Goal: Task Accomplishment & Management: Complete application form

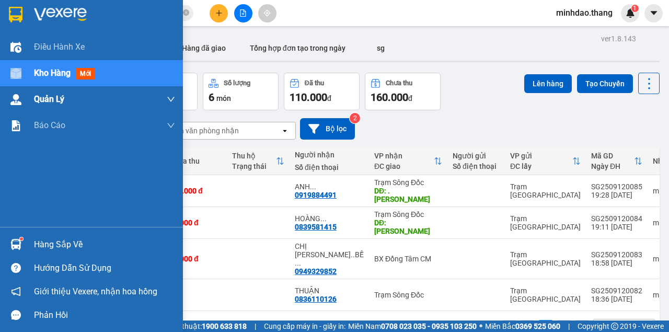
scroll to position [48, 0]
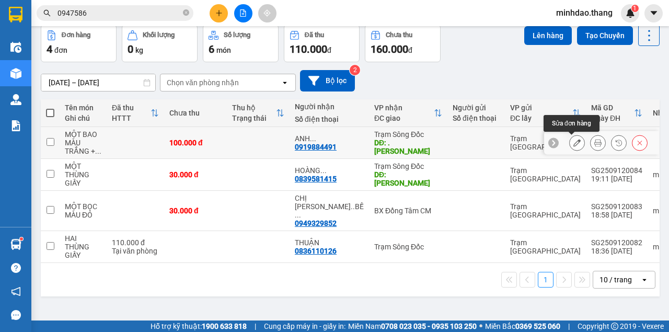
click at [573, 141] on icon at bounding box center [576, 142] width 7 height 7
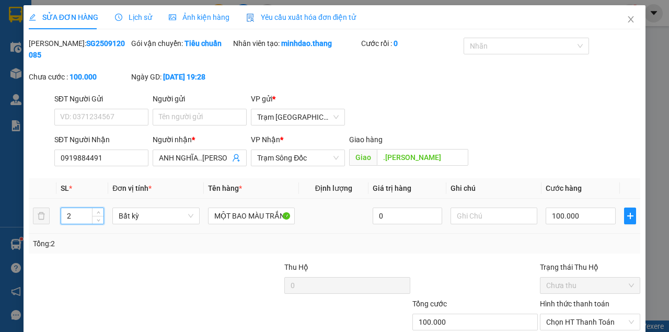
click at [87, 214] on input "2" at bounding box center [82, 216] width 43 height 16
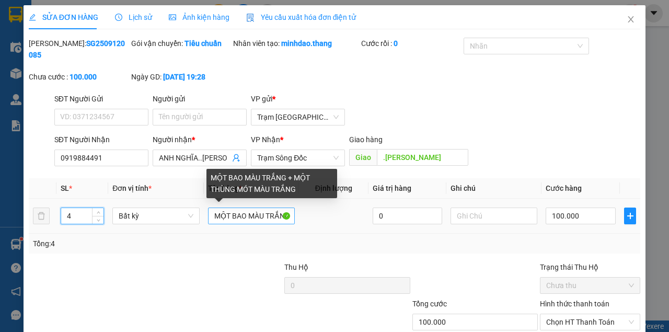
type input "4"
click at [250, 216] on input "MỘT BAO MÀU TRẮNG + MỘT THÙNG MÓT MÀU TRẮNG" at bounding box center [251, 215] width 87 height 17
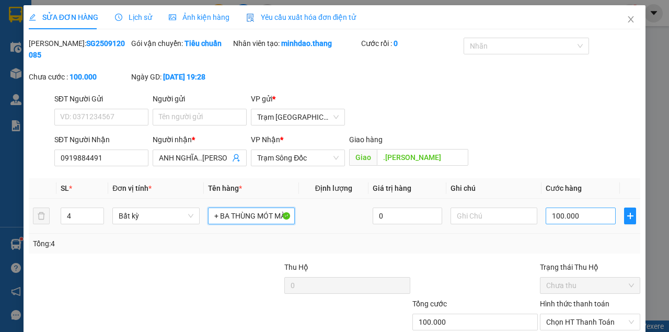
type input "MỘT BAO MÀU TRẮNG + BA THÙNG MÓT MÀU TRẮNG"
click at [582, 220] on input "100.000" at bounding box center [581, 215] width 70 height 17
type input "0"
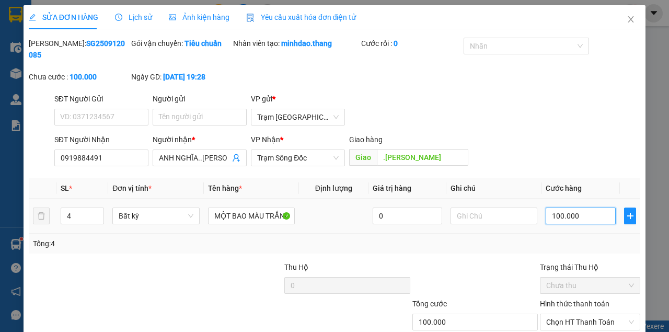
type input "0"
type input "02"
type input "2"
type input "020"
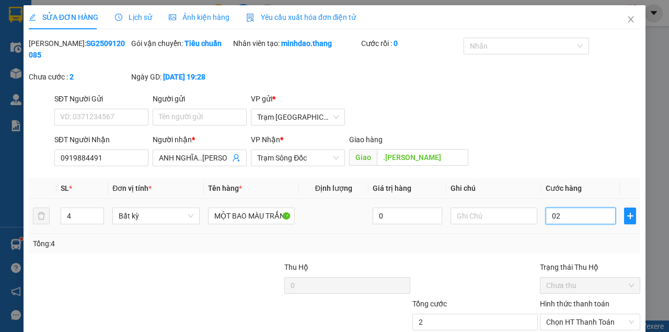
type input "20"
type input "0.200"
type input "200"
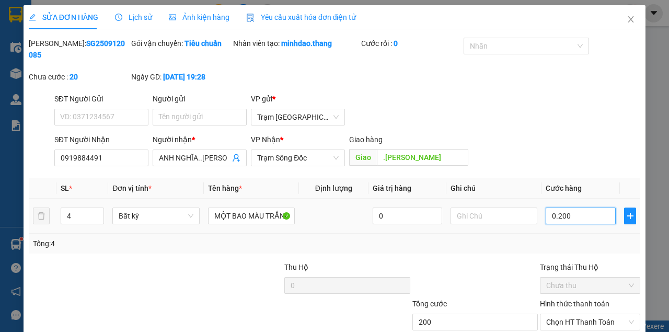
type input "02.000"
type input "2.000"
type input "020.000"
type input "20.000"
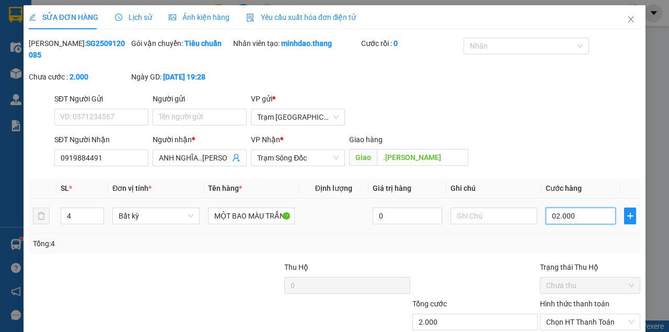
type input "20.000"
type input "0.200.000"
type input "200.000"
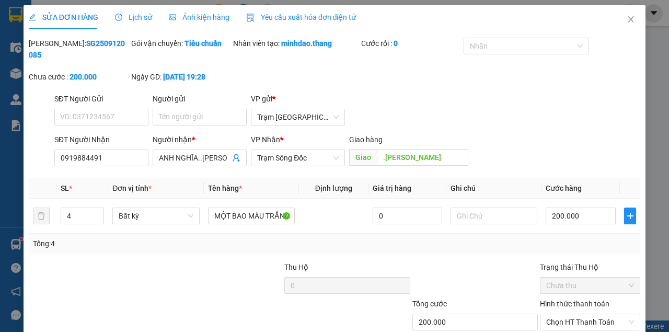
click at [533, 145] on div "SĐT Người Nhận 0919884491 Người nhận * ANH NGHĨA..[PERSON_NAME] VP Nhận * Trạm …" at bounding box center [347, 152] width 590 height 37
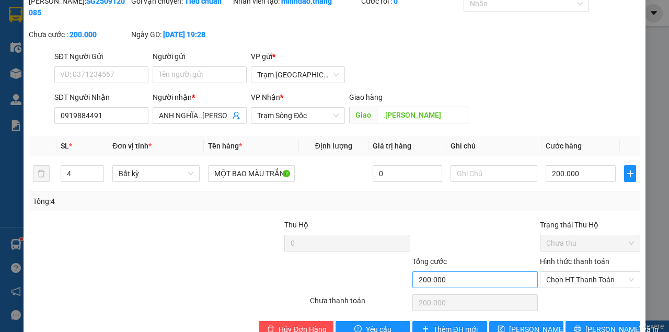
scroll to position [67, 0]
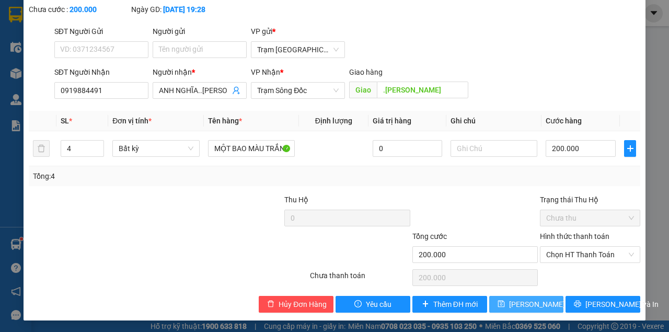
click at [514, 304] on span "[PERSON_NAME] thay đổi" at bounding box center [551, 303] width 84 height 11
click at [489, 296] on button "[PERSON_NAME] thay đổi" at bounding box center [526, 304] width 75 height 17
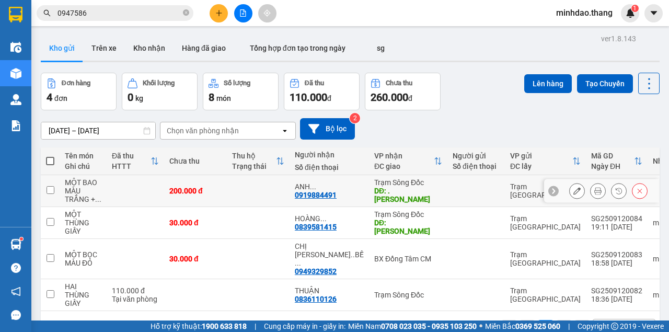
click at [594, 191] on icon at bounding box center [597, 190] width 7 height 7
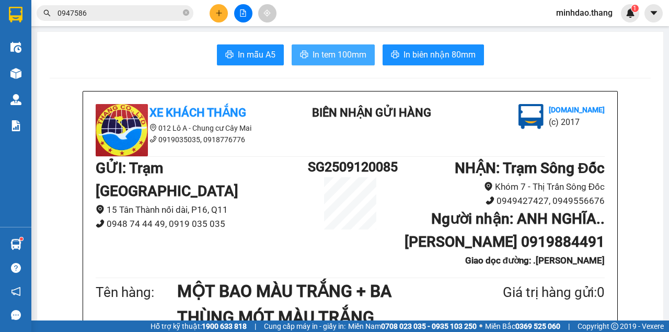
click at [341, 52] on span "In tem 100mm" at bounding box center [340, 54] width 54 height 13
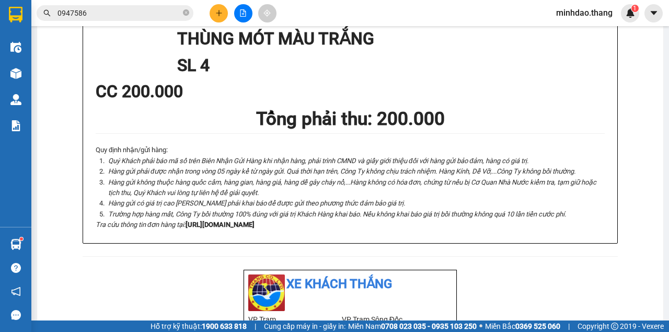
scroll to position [413, 0]
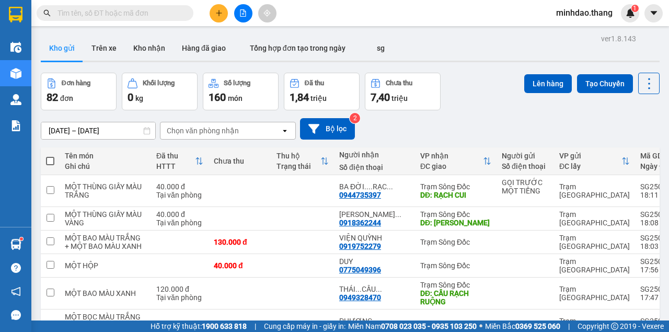
click at [163, 15] on input "text" at bounding box center [118, 12] width 123 height 11
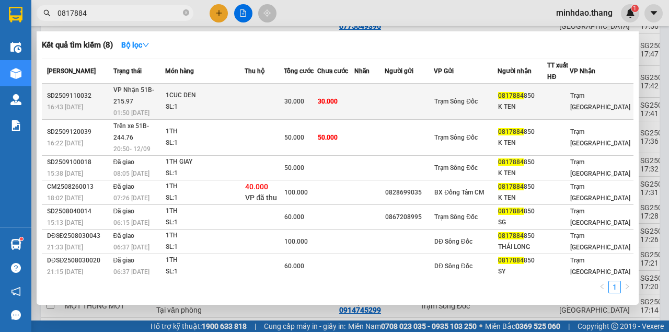
type input "0817884"
click at [316, 88] on td "30.000" at bounding box center [300, 102] width 33 height 36
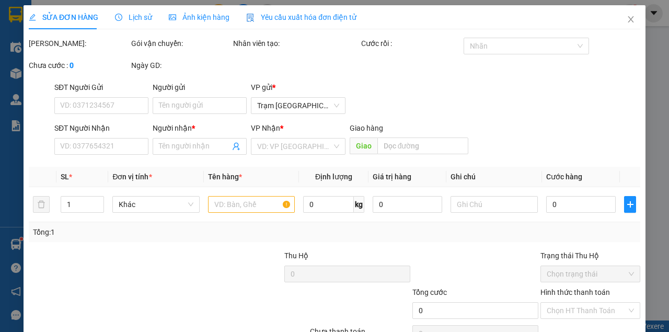
type input "0817884850"
type input "K TEN"
type input "30.000"
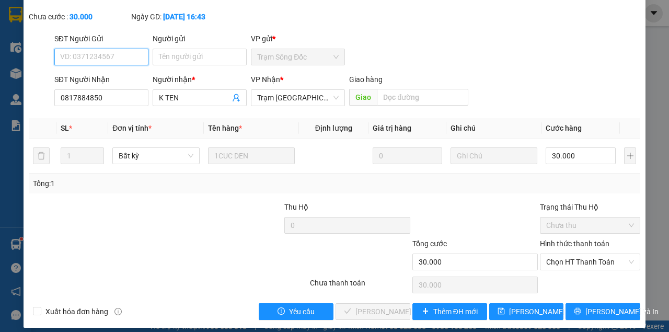
scroll to position [67, 0]
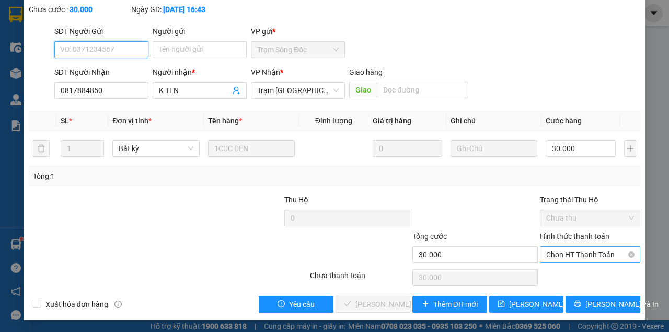
click at [560, 252] on span "Chọn HT Thanh Toán" at bounding box center [590, 255] width 88 height 16
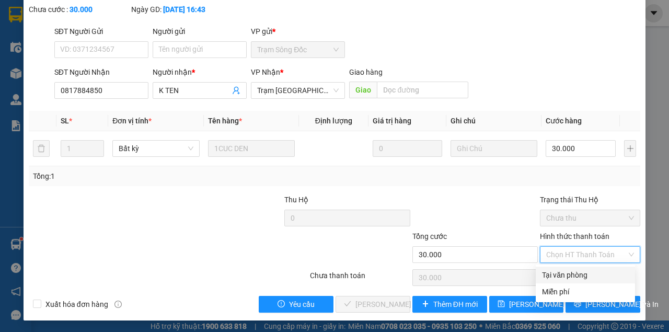
drag, startPoint x: 555, startPoint y: 273, endPoint x: 501, endPoint y: 289, distance: 56.2
click at [549, 276] on div "Tại văn phòng" at bounding box center [585, 274] width 87 height 11
type input "0"
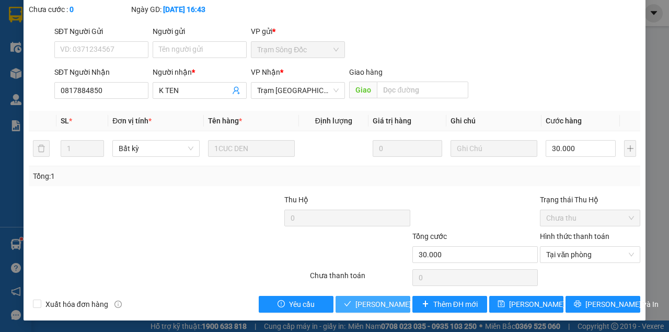
click at [383, 301] on span "Lưu và Giao hàng" at bounding box center [405, 303] width 100 height 11
click at [336, 296] on button "Lưu và Giao hàng" at bounding box center [373, 304] width 75 height 17
drag, startPoint x: 383, startPoint y: 301, endPoint x: 394, endPoint y: 257, distance: 45.4
click at [382, 299] on span "Lưu và Giao hàng" at bounding box center [405, 303] width 100 height 11
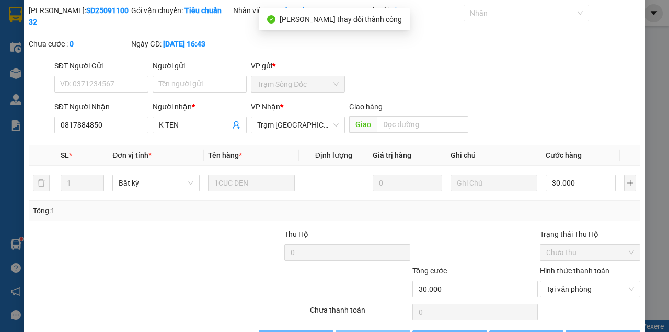
scroll to position [0, 0]
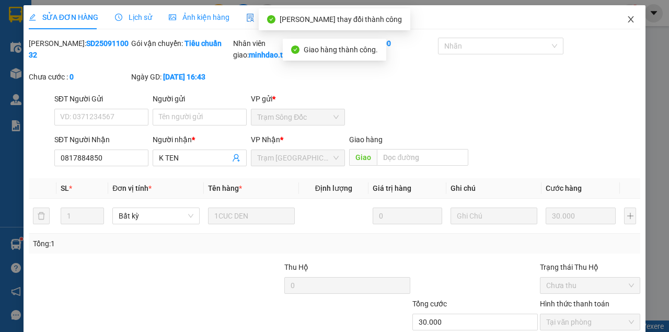
click at [627, 21] on icon "close" at bounding box center [631, 19] width 8 height 8
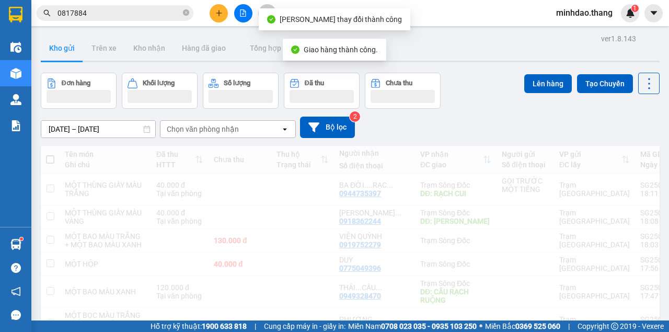
click at [625, 20] on div "1" at bounding box center [630, 13] width 18 height 18
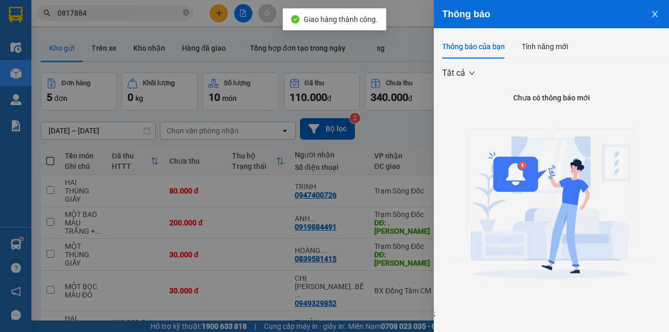
drag, startPoint x: 184, startPoint y: 14, endPoint x: 167, endPoint y: 11, distance: 16.9
click at [167, 11] on div at bounding box center [334, 166] width 669 height 332
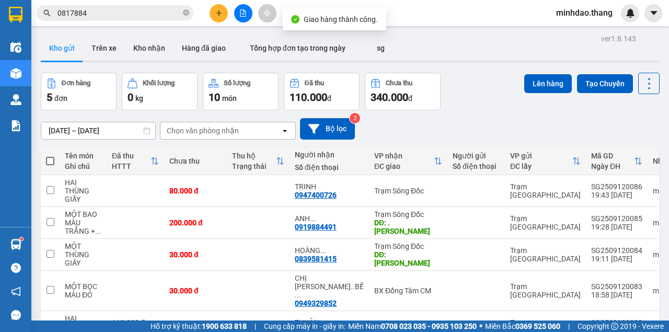
click at [668, 11] on div "Thông báo Thông báo của bạn Tính năng mới Tất cả Chưa có thông báo mới ;" at bounding box center [669, 166] width 0 height 332
click at [137, 11] on input "0817884" at bounding box center [118, 12] width 123 height 11
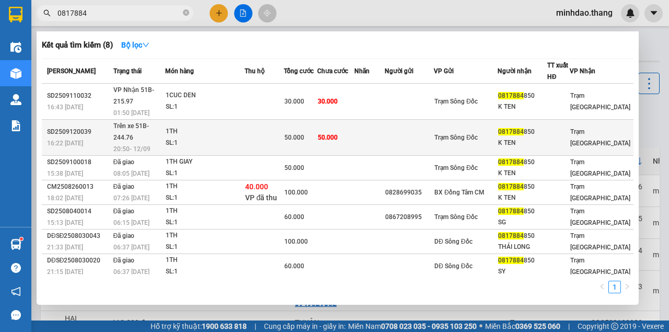
click at [333, 127] on td "50.000" at bounding box center [335, 138] width 37 height 36
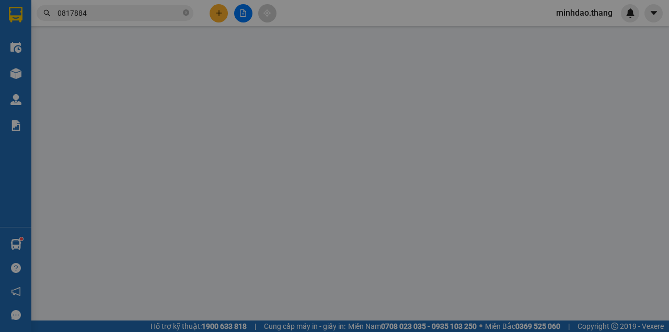
type input "0817884850"
type input "K TEN"
type input "50.000"
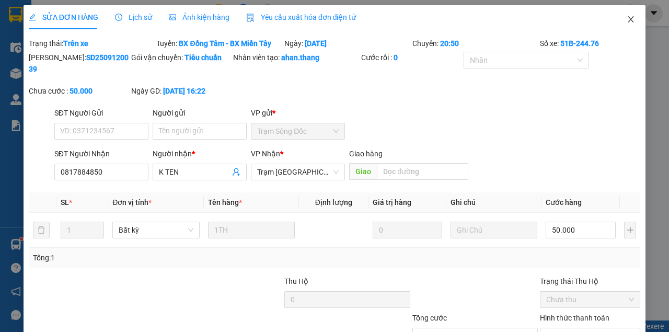
click at [629, 21] on span "Close" at bounding box center [630, 19] width 29 height 29
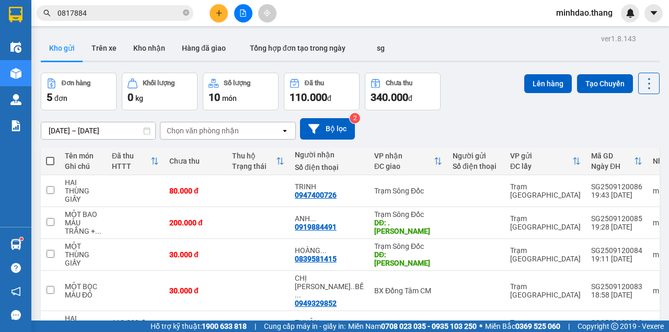
click at [221, 14] on icon "plus" at bounding box center [218, 12] width 7 height 7
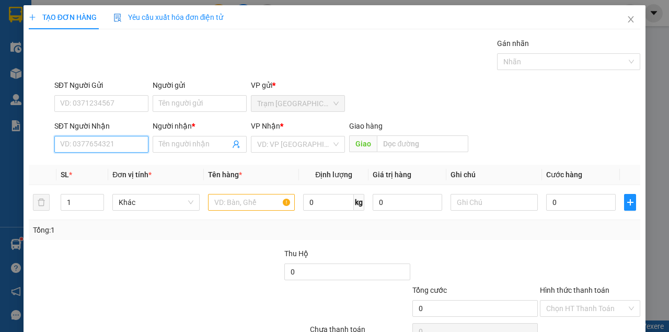
click at [109, 145] on input "SĐT Người Nhận" at bounding box center [101, 144] width 94 height 17
type input "0395338820"
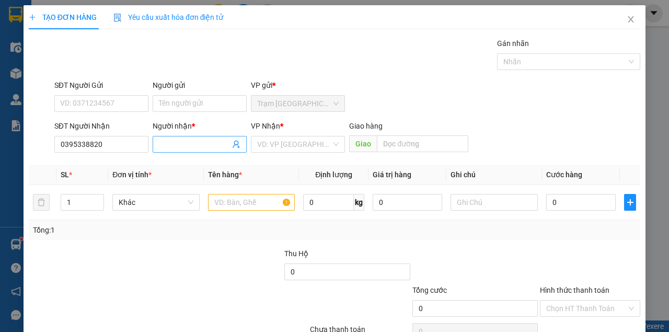
click at [167, 144] on input "Người nhận *" at bounding box center [194, 143] width 71 height 11
click at [169, 144] on input "Người nhận *" at bounding box center [194, 143] width 71 height 11
type input "HIỆU...CƠI NĂM"
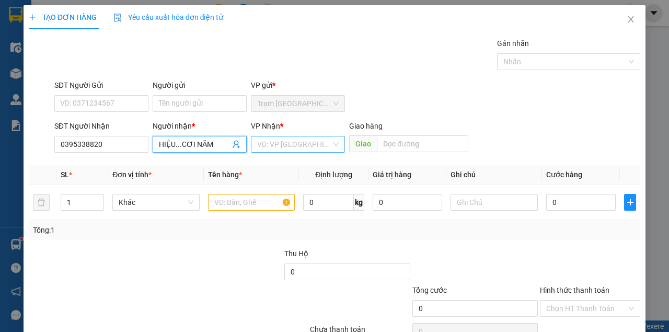
click at [290, 145] on input "search" at bounding box center [294, 144] width 74 height 16
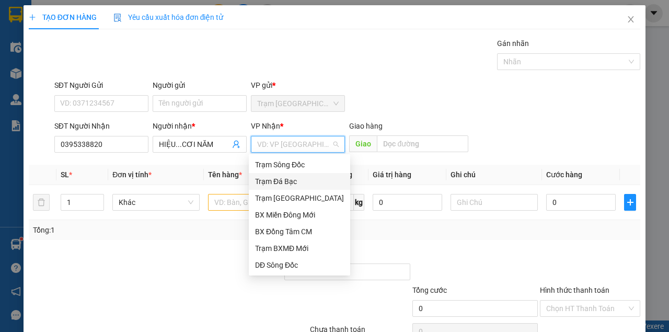
click at [277, 183] on div "Trạm Đá Bạc" at bounding box center [299, 181] width 89 height 11
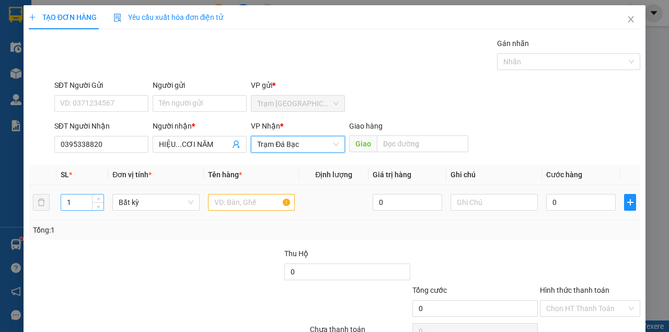
click at [75, 204] on input "1" at bounding box center [82, 202] width 43 height 16
drag, startPoint x: 75, startPoint y: 204, endPoint x: 50, endPoint y: 188, distance: 30.3
click at [73, 195] on input "1" at bounding box center [82, 202] width 43 height 16
type input "3"
click at [236, 204] on input "text" at bounding box center [251, 202] width 87 height 17
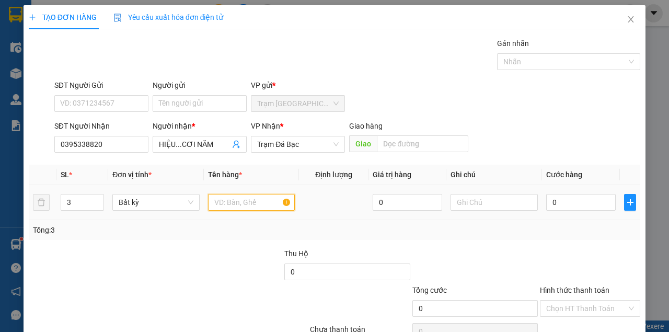
click at [236, 204] on input "text" at bounding box center [251, 202] width 87 height 17
type input "HAI THÙNG GIẤY MÀU XANH + MỘT THÙNG GIẤY"
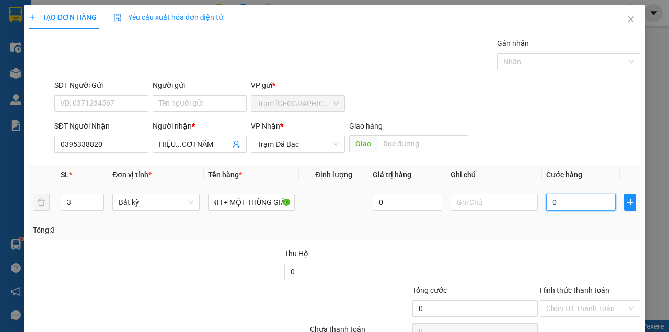
scroll to position [0, 0]
click at [578, 201] on input "0" at bounding box center [581, 202] width 70 height 17
type input "1"
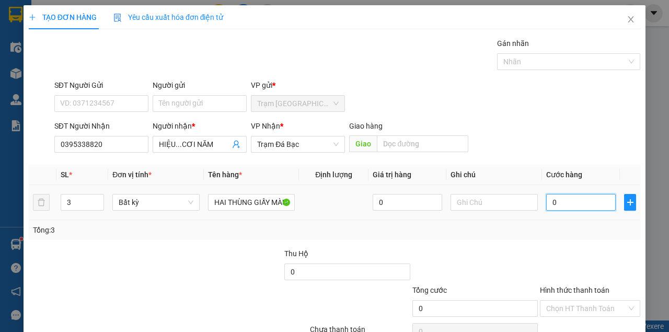
type input "1"
type input "12"
type input "120"
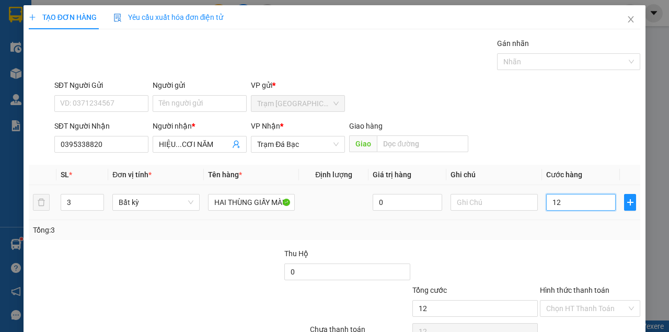
type input "120"
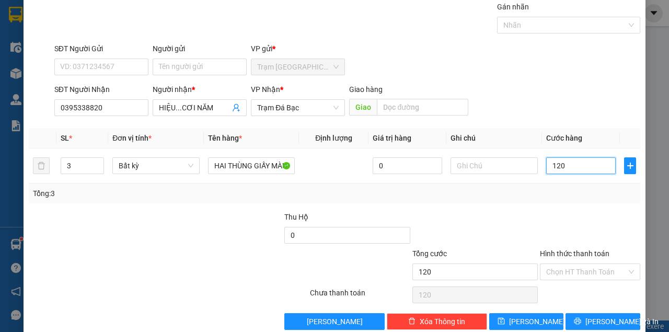
scroll to position [53, 0]
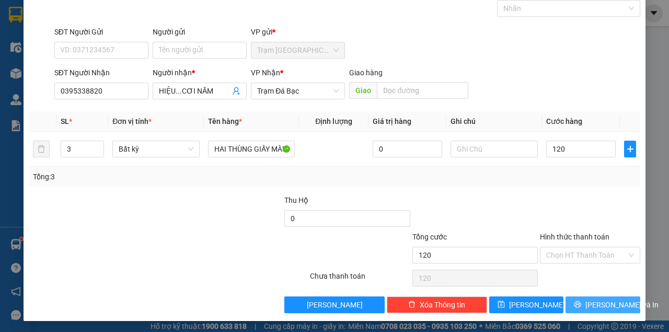
type input "120.000"
click at [594, 305] on span "[PERSON_NAME] và In" at bounding box center [621, 304] width 73 height 11
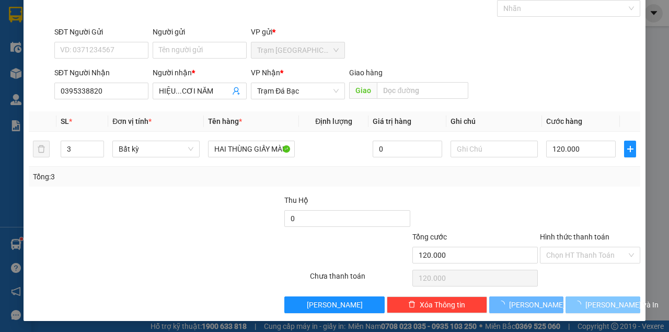
click at [565, 296] on button "[PERSON_NAME] và In" at bounding box center [602, 304] width 75 height 17
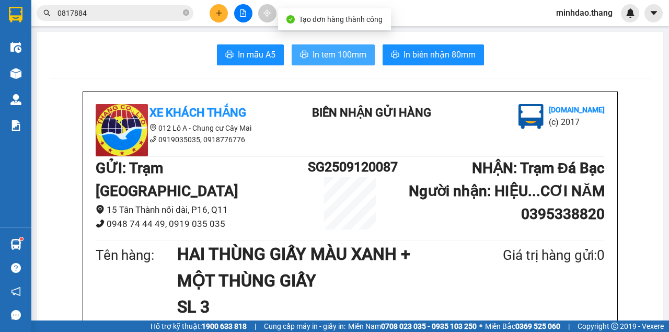
click at [349, 47] on button "In tem 100mm" at bounding box center [333, 54] width 83 height 21
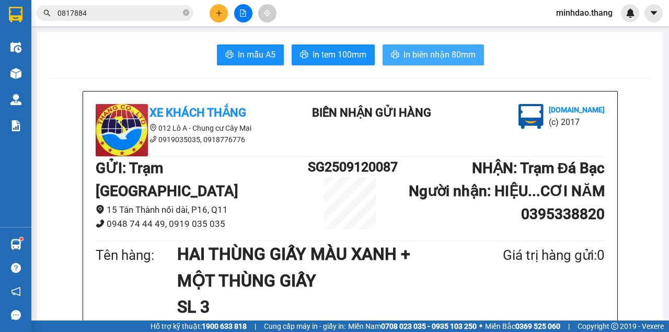
click at [426, 58] on span "In biên nhận 80mm" at bounding box center [439, 54] width 72 height 13
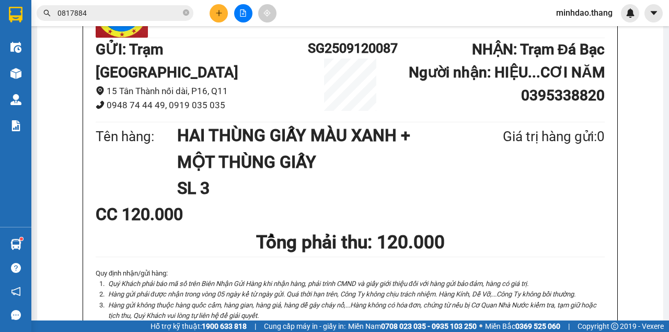
scroll to position [34, 0]
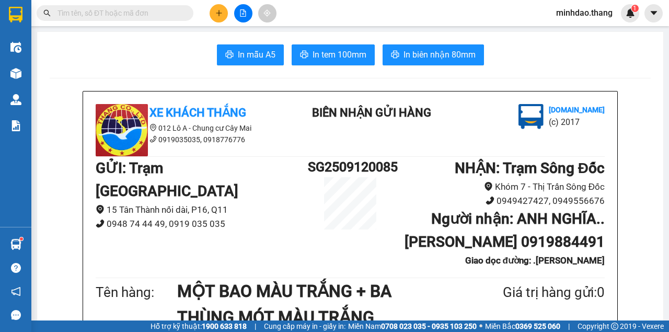
click at [143, 19] on span at bounding box center [115, 13] width 157 height 16
click at [139, 12] on input "text" at bounding box center [118, 12] width 123 height 11
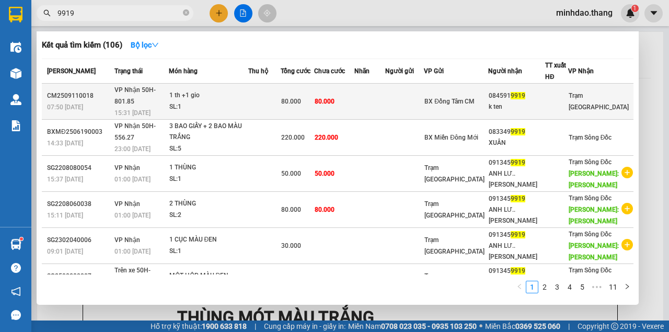
type input "9919"
click at [314, 96] on div "80.000" at bounding box center [297, 101] width 33 height 11
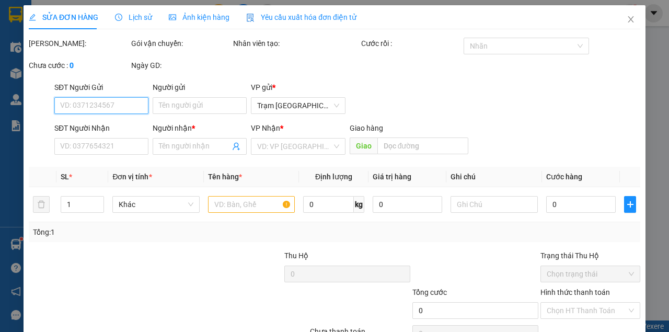
scroll to position [51, 0]
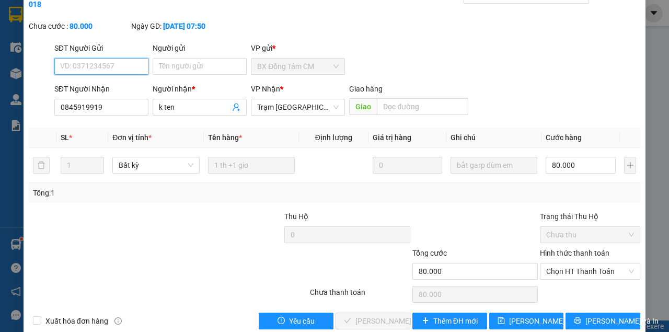
type input "0845919919"
type input "k ten"
type input "80.000"
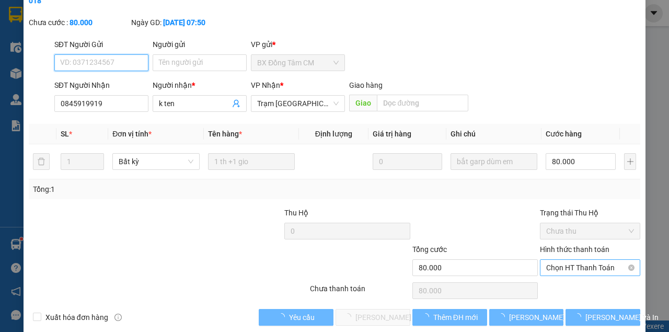
scroll to position [67, 0]
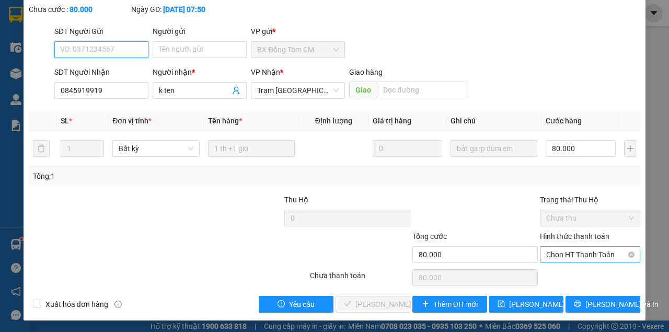
drag, startPoint x: 577, startPoint y: 254, endPoint x: 571, endPoint y: 263, distance: 11.3
click at [577, 255] on span "Chọn HT Thanh Toán" at bounding box center [590, 255] width 88 height 16
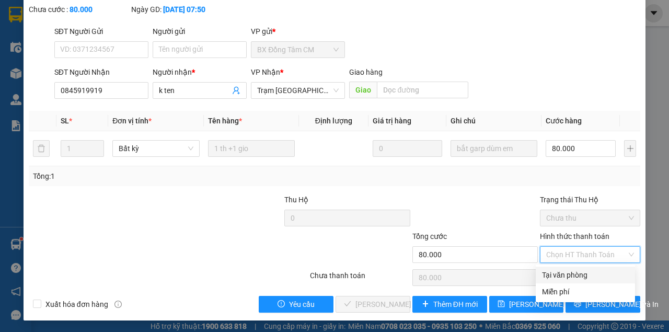
drag, startPoint x: 565, startPoint y: 269, endPoint x: 559, endPoint y: 271, distance: 7.1
click at [564, 269] on div "Tại văn phòng" at bounding box center [585, 274] width 87 height 11
type input "0"
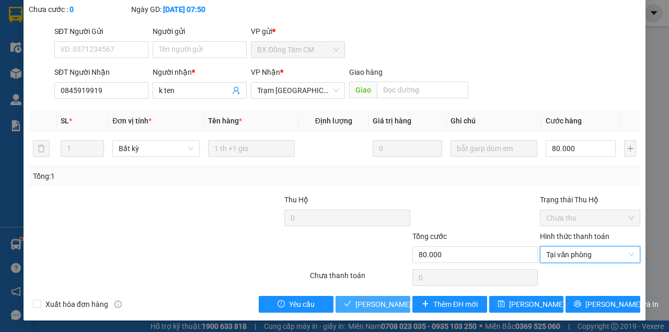
click at [407, 302] on span "Lưu và Giao hàng" at bounding box center [405, 303] width 100 height 11
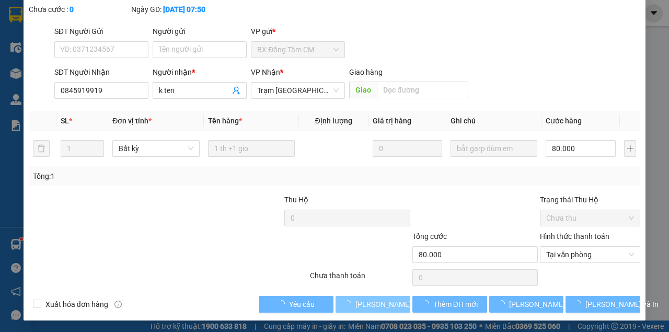
click at [402, 303] on span "Lưu và Giao hàng" at bounding box center [405, 303] width 100 height 11
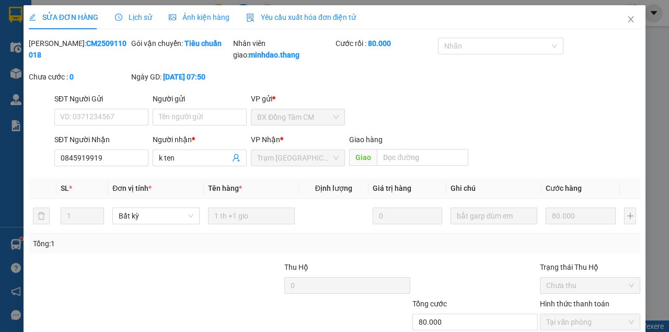
scroll to position [0, 0]
click at [621, 14] on span "Close" at bounding box center [630, 19] width 29 height 29
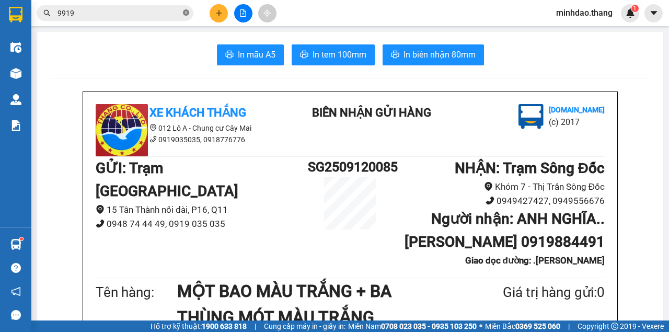
click at [183, 15] on icon "close-circle" at bounding box center [186, 12] width 6 height 6
click at [158, 15] on input "text" at bounding box center [118, 12] width 123 height 11
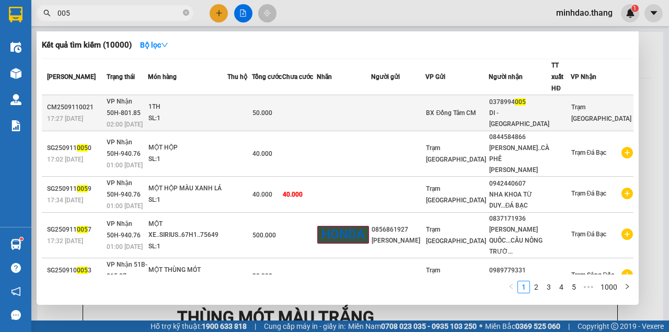
type input "005"
click at [317, 99] on td at bounding box center [299, 113] width 34 height 36
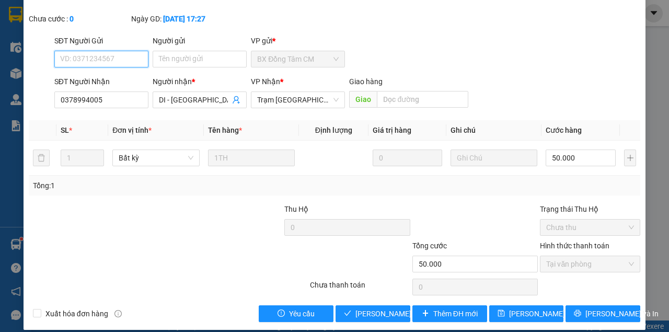
scroll to position [67, 0]
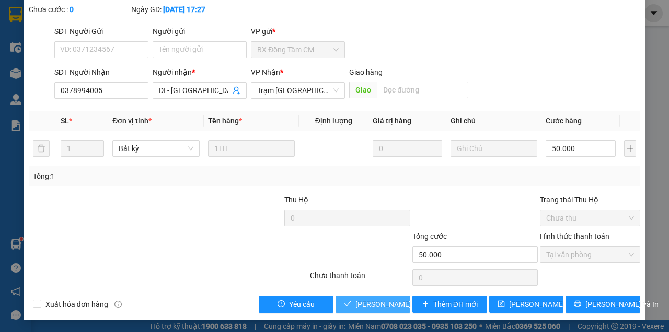
click at [383, 299] on div "Total Paid Fee 50.000 Total UnPaid Fee 0 Cash Collection Total Fee Mã ĐH: CM250…" at bounding box center [334, 141] width 611 height 342
click at [384, 303] on span "Lưu và Giao hàng" at bounding box center [405, 303] width 100 height 11
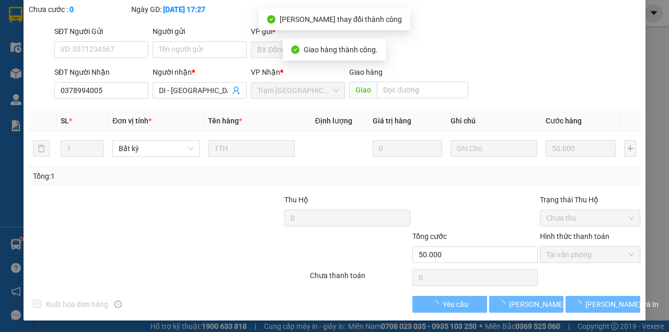
scroll to position [79, 0]
